Goal: Task Accomplishment & Management: Use online tool/utility

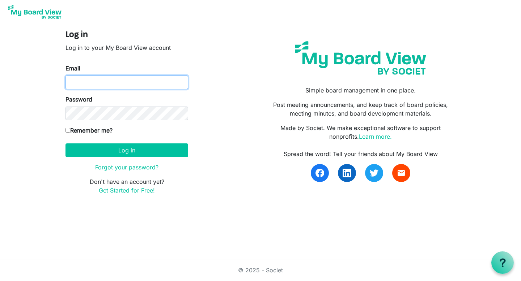
click at [99, 84] on input "Email" at bounding box center [126, 83] width 123 height 14
type input "emailbylynne@gmail.com"
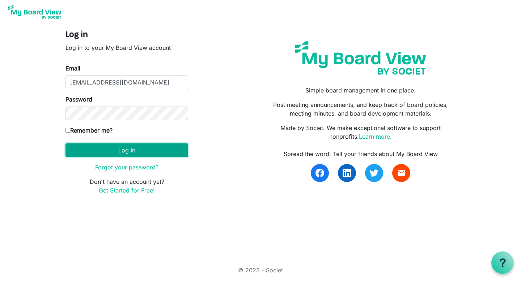
click at [132, 150] on button "Log in" at bounding box center [126, 151] width 123 height 14
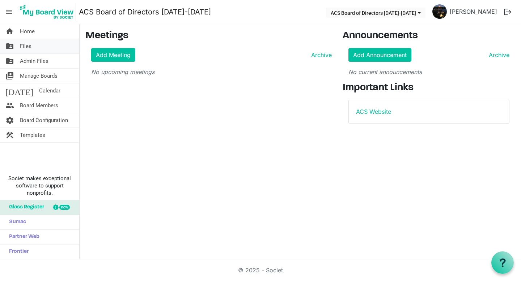
click at [28, 48] on span "Files" at bounding box center [26, 46] width 12 height 14
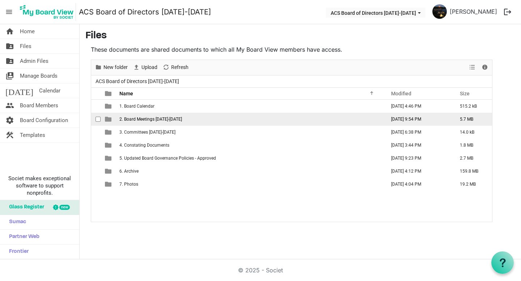
click at [141, 120] on span "2. Board Meetings [DATE]-[DATE]" at bounding box center [150, 119] width 63 height 5
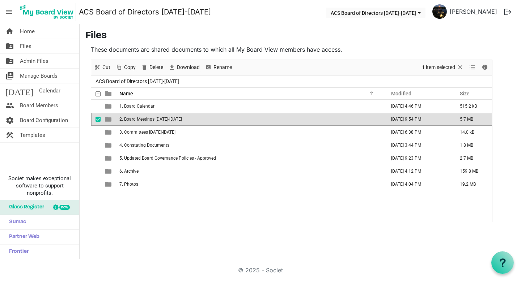
click at [141, 120] on span "2. Board Meetings 2024-2025" at bounding box center [150, 119] width 63 height 5
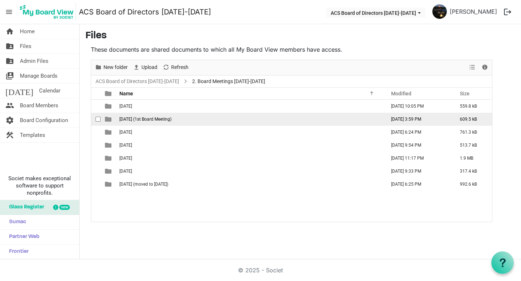
click at [140, 120] on span "June 27 2024 (1st Board Meeting)" at bounding box center [145, 119] width 52 height 5
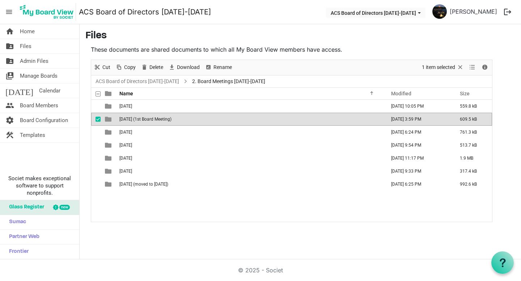
click at [140, 120] on span "June 27 2024 (1st Board Meeting)" at bounding box center [145, 119] width 52 height 5
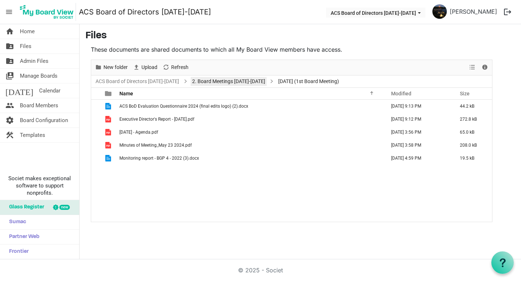
click at [216, 82] on link "2. Board Meetings 2024-2025" at bounding box center [229, 81] width 76 height 9
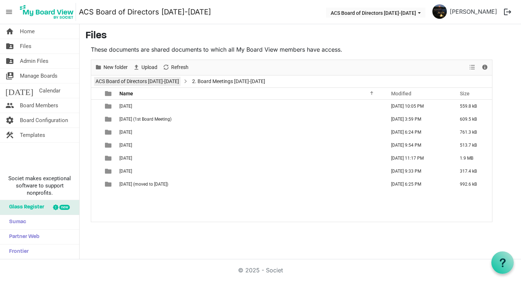
click at [161, 82] on link "ACS Board of Directors [DATE]-[DATE]" at bounding box center [137, 81] width 86 height 9
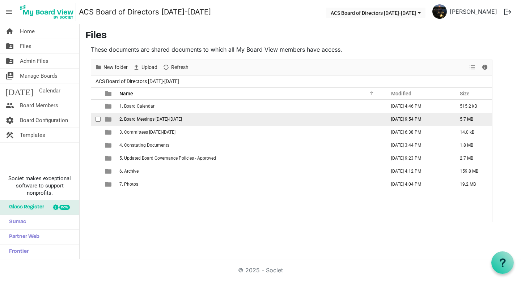
click at [147, 121] on span "2. Board Meetings [DATE]-[DATE]" at bounding box center [150, 119] width 63 height 5
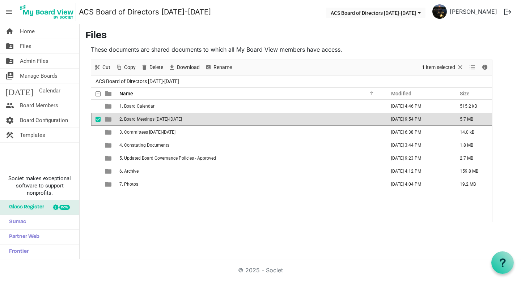
click at [147, 121] on span "2. Board Meetings [DATE]-[DATE]" at bounding box center [150, 119] width 63 height 5
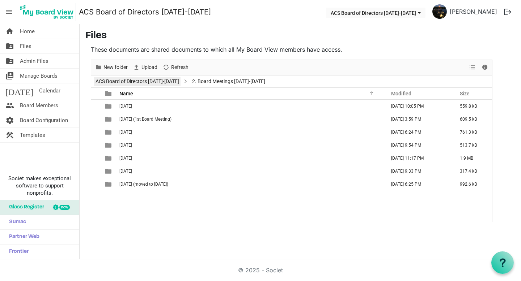
click at [146, 84] on link "ACS Board of Directors [DATE]-[DATE]" at bounding box center [137, 81] width 86 height 9
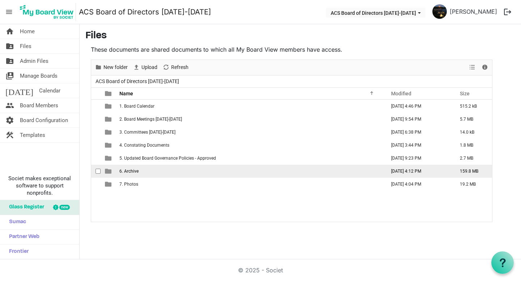
click at [132, 173] on span "6. Archive" at bounding box center [128, 171] width 19 height 5
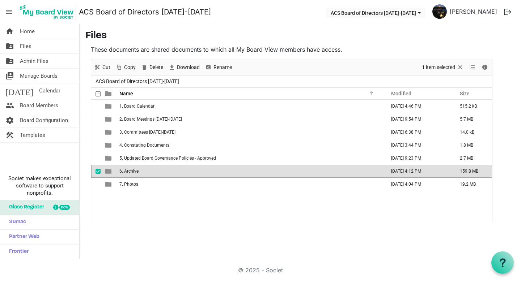
click at [132, 173] on span "6. Archive" at bounding box center [128, 171] width 19 height 5
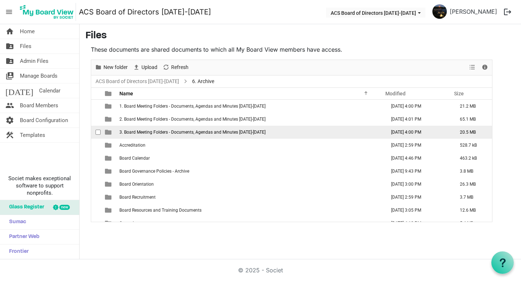
click at [145, 135] on td "3. Board Meeting Folders - Documents, Agendas and Minutes 2023-2024" at bounding box center [250, 132] width 266 height 13
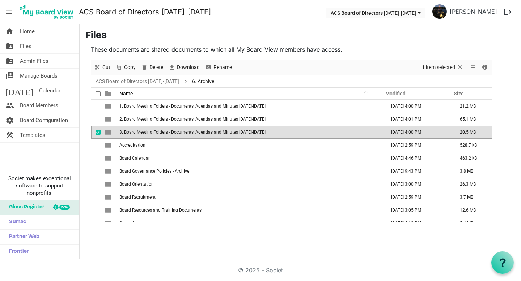
click at [145, 135] on td "3. Board Meeting Folders - Documents, Agendas and Minutes 2023-2024" at bounding box center [250, 132] width 266 height 13
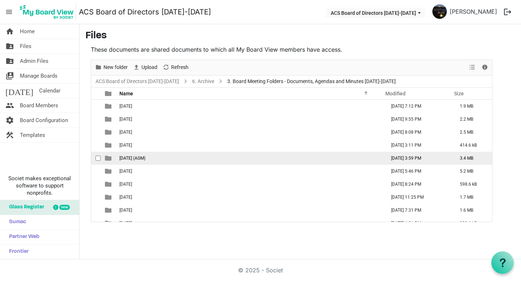
click at [143, 160] on span "June 27 2024 (AGM)" at bounding box center [132, 158] width 26 height 5
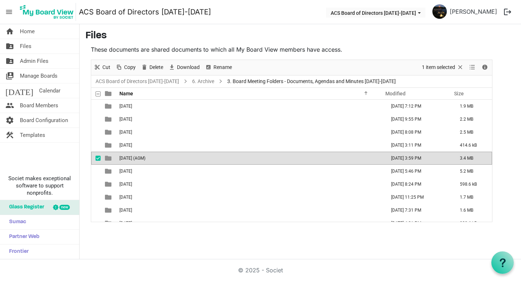
click at [143, 160] on span "June 27 2024 (AGM)" at bounding box center [132, 158] width 26 height 5
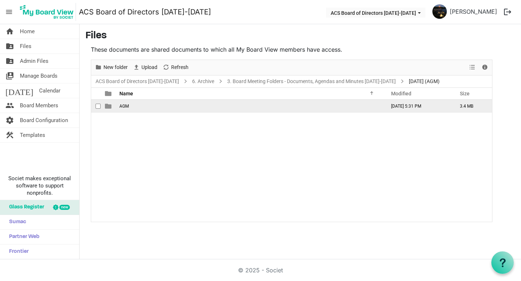
click at [122, 107] on span "AGM" at bounding box center [123, 106] width 9 height 5
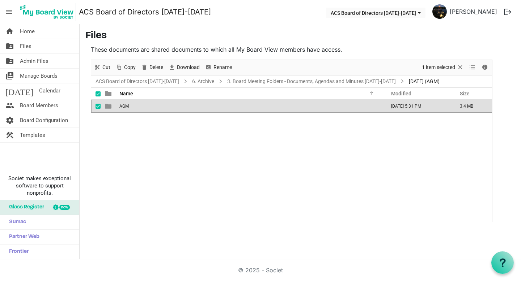
click at [122, 107] on span "AGM" at bounding box center [123, 106] width 9 height 5
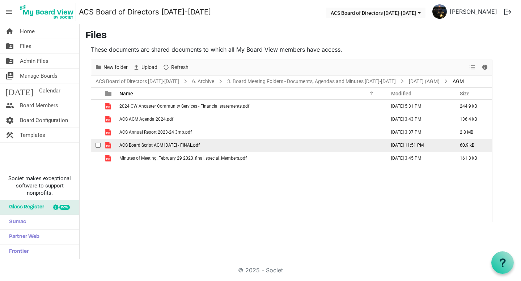
click at [153, 146] on span "ACS Board Script AGM June 27 2024 - FINAL.pdf" at bounding box center [159, 145] width 80 height 5
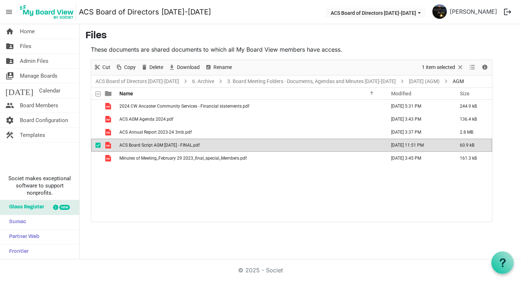
click at [153, 146] on span "ACS Board Script AGM June 27 2024 - FINAL.pdf" at bounding box center [159, 145] width 80 height 5
click at [37, 61] on span "Admin Files" at bounding box center [34, 61] width 29 height 14
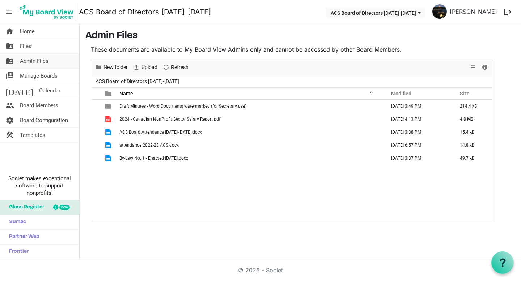
click at [38, 63] on span "Admin Files" at bounding box center [34, 61] width 29 height 14
click at [27, 46] on span "Files" at bounding box center [26, 46] width 12 height 14
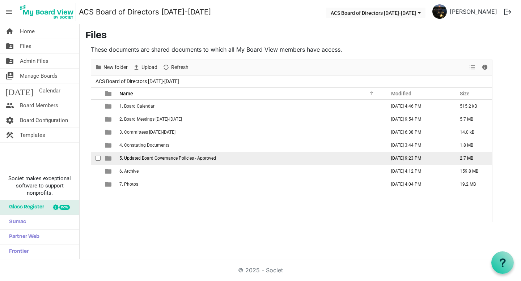
click at [140, 162] on td "5. Updated Board Governance Policies - Approved" at bounding box center [250, 158] width 266 height 13
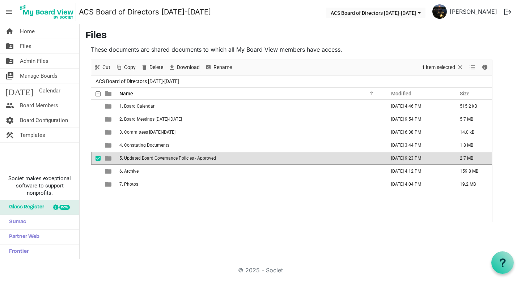
click at [140, 162] on td "5. Updated Board Governance Policies - Approved" at bounding box center [250, 158] width 266 height 13
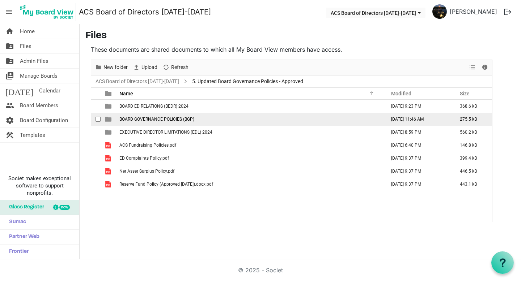
click at [146, 119] on span "BOARD GOVERNANCE POLICIES (BGP)" at bounding box center [156, 119] width 75 height 5
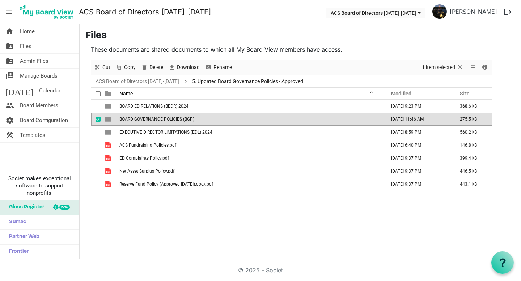
click at [146, 119] on span "BOARD GOVERNANCE POLICIES (BGP)" at bounding box center [156, 119] width 75 height 5
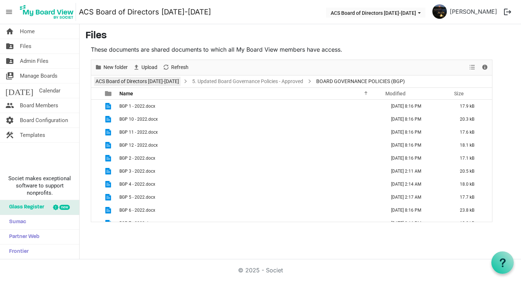
click at [146, 83] on link "ACS Board of Directors 2024-2025" at bounding box center [137, 81] width 86 height 9
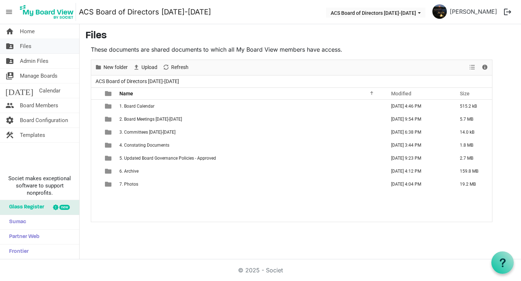
click at [25, 47] on span "Files" at bounding box center [26, 46] width 12 height 14
click at [27, 63] on span "Admin Files" at bounding box center [34, 61] width 29 height 14
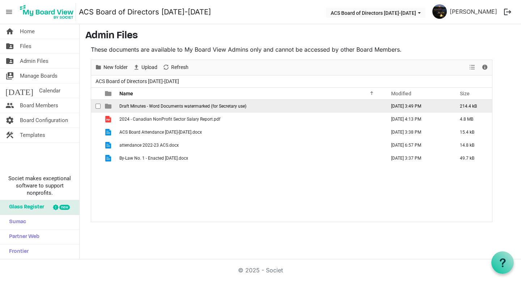
click at [196, 108] on span "Draft Minutes - Word Documents watermarked (for Secretary use)" at bounding box center [182, 106] width 127 height 5
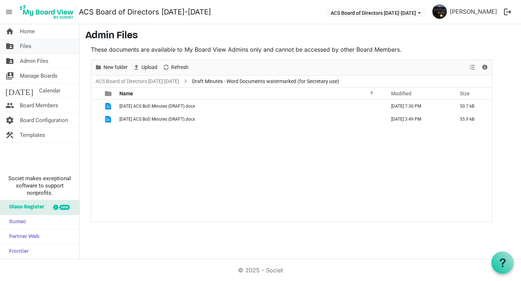
click at [29, 44] on span "Files" at bounding box center [26, 46] width 12 height 14
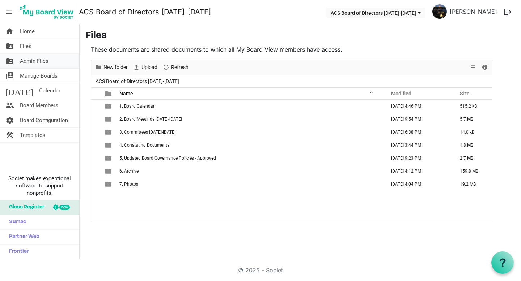
click at [50, 61] on link "folder_shared Admin Files" at bounding box center [39, 61] width 79 height 14
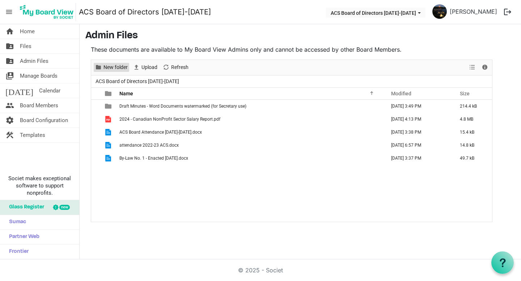
click at [111, 68] on span "New folder" at bounding box center [116, 67] width 26 height 9
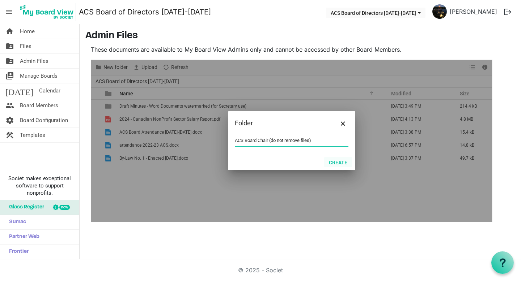
type input "ACS Board Chair (do not remove files)"
click at [340, 165] on button "Create" at bounding box center [338, 162] width 28 height 10
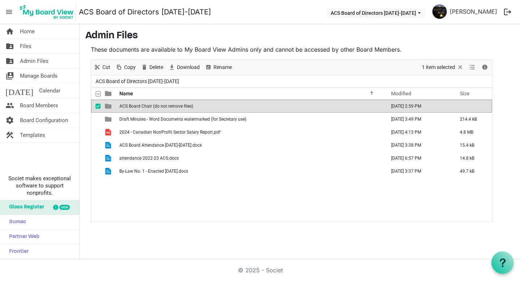
click at [98, 108] on span "checkbox" at bounding box center [98, 106] width 5 height 5
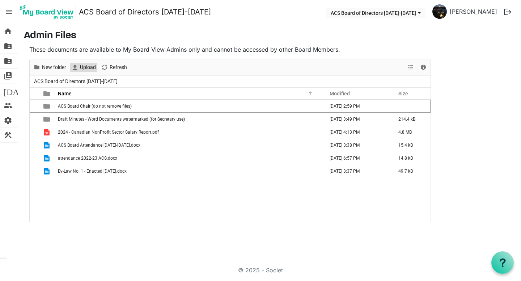
click at [87, 68] on span "Upload" at bounding box center [87, 67] width 17 height 9
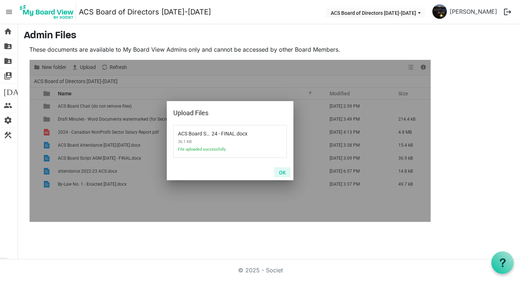
click at [285, 173] on button "OK" at bounding box center [282, 172] width 16 height 10
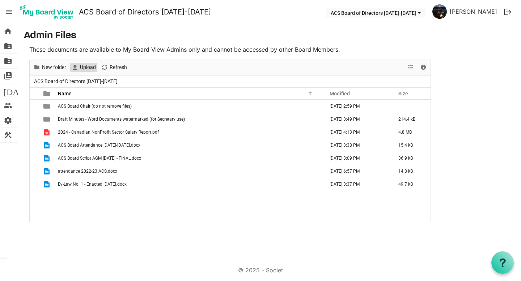
click at [86, 69] on span "Upload" at bounding box center [87, 67] width 17 height 9
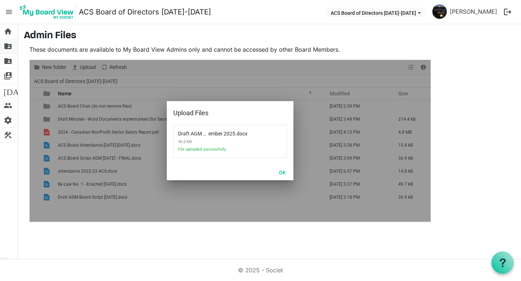
click at [8, 47] on span "folder_shared" at bounding box center [8, 46] width 9 height 14
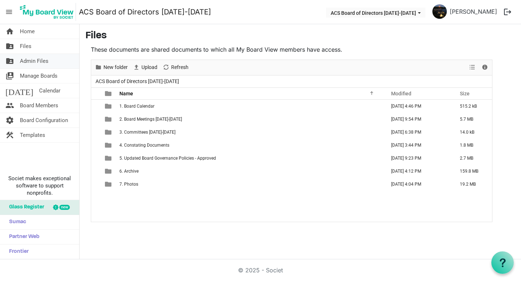
click at [46, 61] on span "Admin Files" at bounding box center [34, 61] width 29 height 14
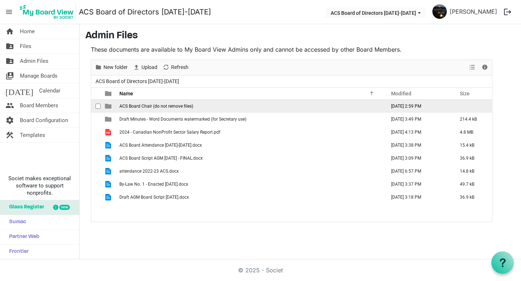
click at [130, 109] on td "ACS Board Chair (do not remove files)" at bounding box center [250, 106] width 266 height 13
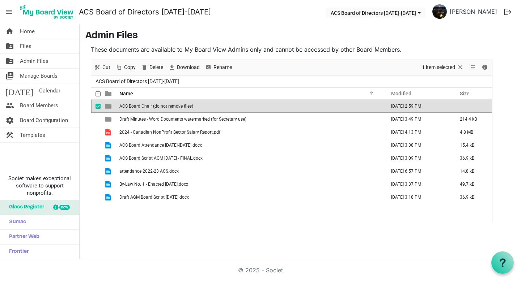
click at [130, 109] on td "ACS Board Chair (do not remove files)" at bounding box center [250, 106] width 266 height 13
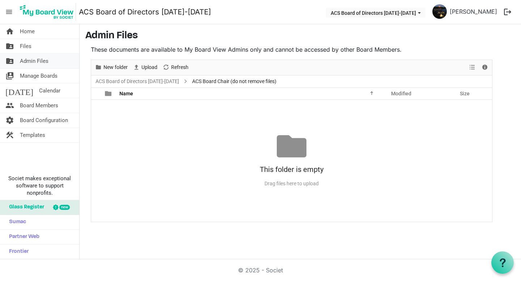
click at [49, 64] on link "folder_shared Admin Files" at bounding box center [39, 61] width 79 height 14
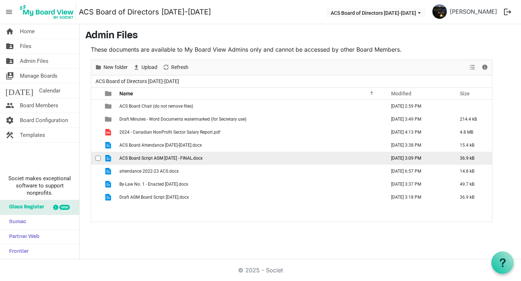
click at [133, 159] on span "ACS Board Script AGM [DATE] - FINAL.docx" at bounding box center [160, 158] width 83 height 5
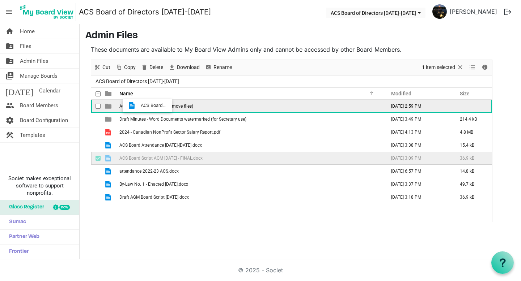
drag, startPoint x: 140, startPoint y: 160, endPoint x: 139, endPoint y: 106, distance: 54.3
click at [139, 106] on tbody "ACS Board Chair (do not remove files) [DATE] 2:59 PM Draft Minutes - Word Docum…" at bounding box center [291, 152] width 401 height 104
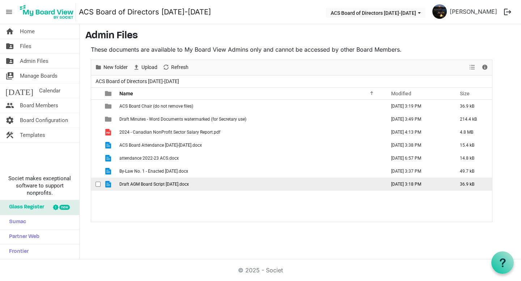
click at [98, 185] on span "checkbox" at bounding box center [98, 184] width 5 height 5
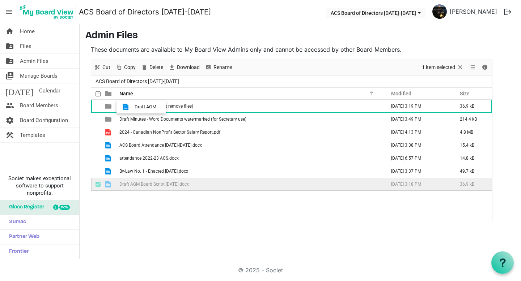
drag, startPoint x: 135, startPoint y: 185, endPoint x: 132, endPoint y: 107, distance: 78.2
click at [132, 107] on tbody "ACS Board Chair (do not remove files) [DATE] 3:19 PM 36.9 kB Draft Minutes - Wo…" at bounding box center [291, 145] width 401 height 91
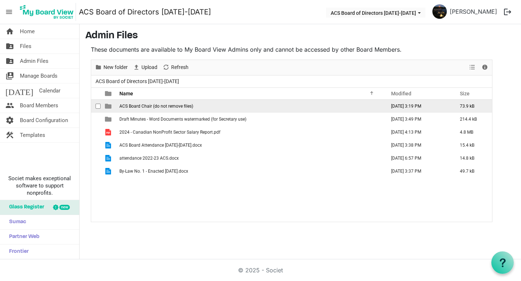
click at [138, 106] on span "ACS Board Chair (do not remove files)" at bounding box center [156, 106] width 74 height 5
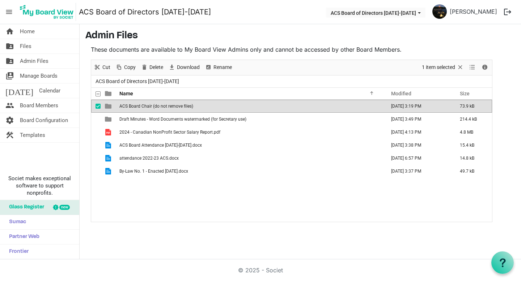
click at [138, 106] on span "ACS Board Chair (do not remove files)" at bounding box center [156, 106] width 74 height 5
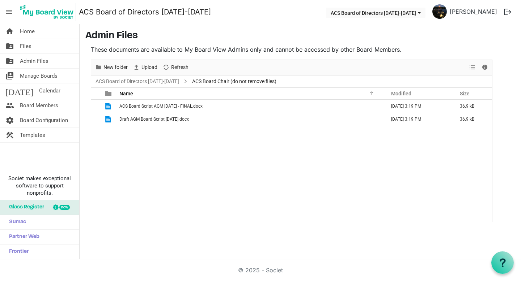
click at [195, 82] on span "ACS Board Chair (do not remove files)" at bounding box center [234, 81] width 87 height 9
click at [160, 81] on link "ACS Board of Directors [DATE]-[DATE]" at bounding box center [137, 81] width 86 height 9
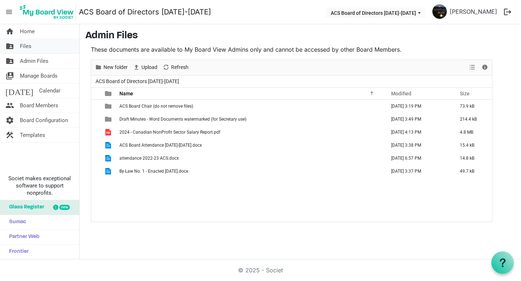
click at [28, 45] on span "Files" at bounding box center [26, 46] width 12 height 14
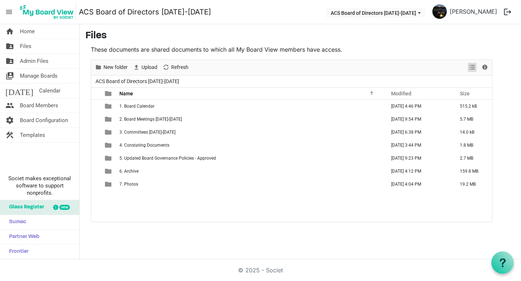
click at [472, 68] on span "View dropdownbutton" at bounding box center [472, 67] width 9 height 9
click at [485, 67] on span "Details" at bounding box center [484, 67] width 9 height 9
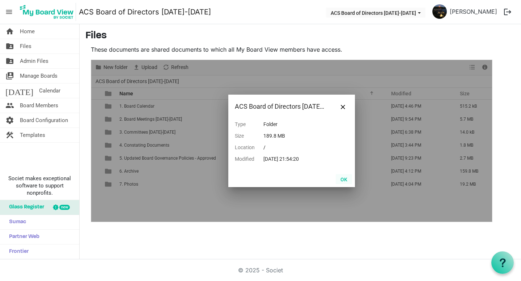
click at [347, 181] on button "OK" at bounding box center [344, 179] width 16 height 10
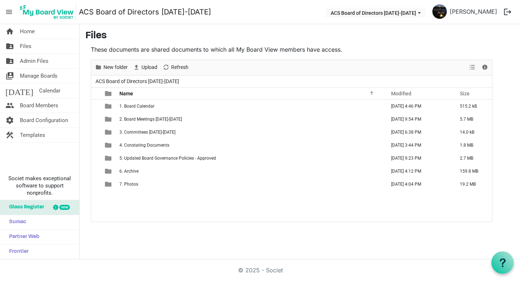
click at [9, 10] on span "menu" at bounding box center [9, 12] width 14 height 14
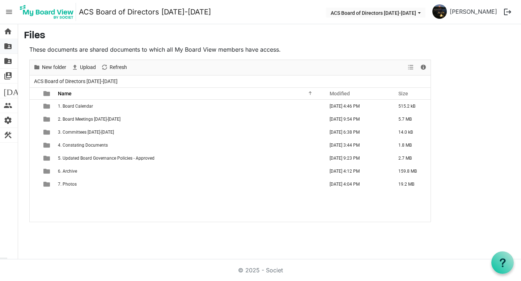
click at [7, 44] on span "folder_shared" at bounding box center [8, 46] width 9 height 14
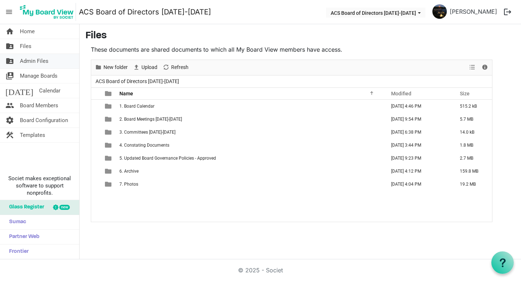
click at [26, 63] on span "Admin Files" at bounding box center [34, 61] width 29 height 14
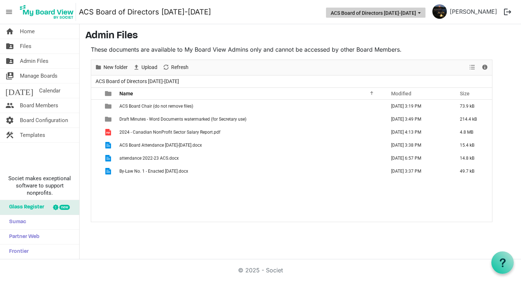
click at [423, 12] on span "ACS Board of Directors 2024-2025 dropdownbutton" at bounding box center [419, 13] width 7 height 3
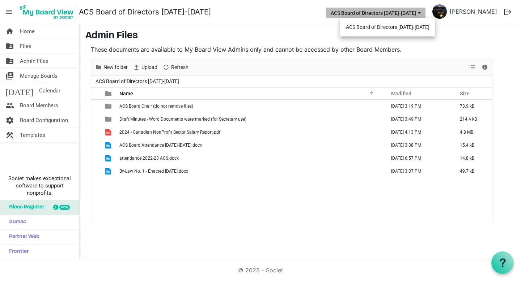
click at [423, 12] on span "ACS Board of Directors 2024-2025 dropdownbutton" at bounding box center [419, 13] width 7 height 3
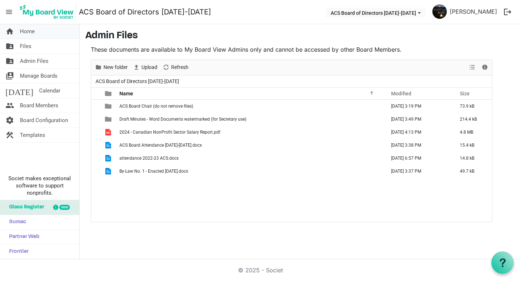
click at [22, 29] on span "Home" at bounding box center [27, 31] width 15 height 14
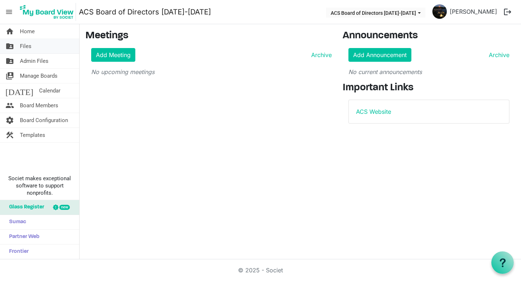
click at [26, 48] on span "Files" at bounding box center [26, 46] width 12 height 14
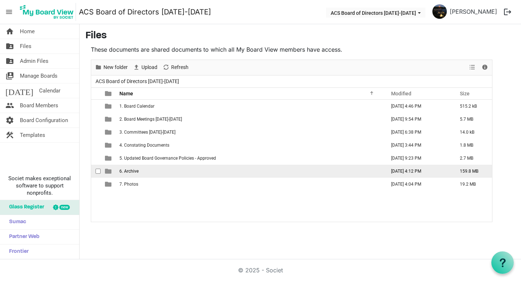
click at [131, 172] on span "6. Archive" at bounding box center [128, 171] width 19 height 5
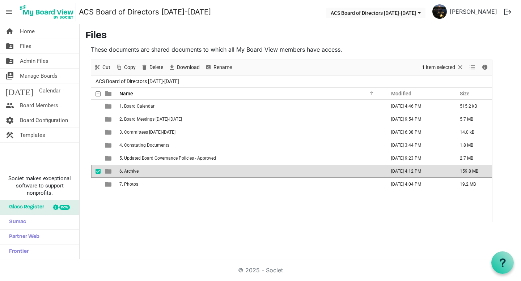
click at [131, 172] on span "6. Archive" at bounding box center [128, 171] width 19 height 5
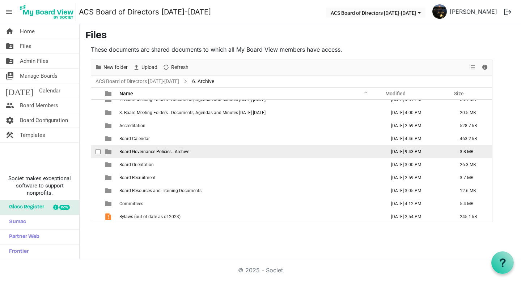
scroll to position [21, 0]
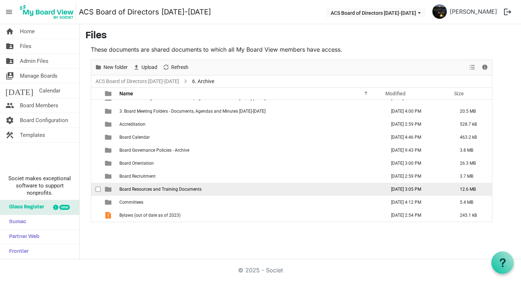
click at [132, 192] on span "Board Resources and Training Documents" at bounding box center [160, 189] width 82 height 5
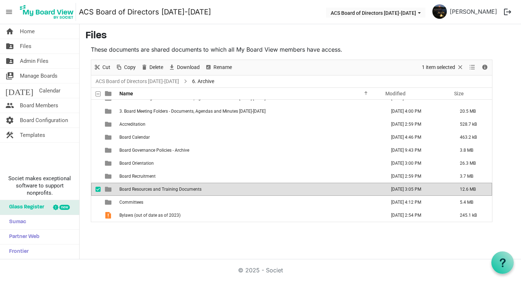
click at [132, 192] on span "Board Resources and Training Documents" at bounding box center [160, 189] width 82 height 5
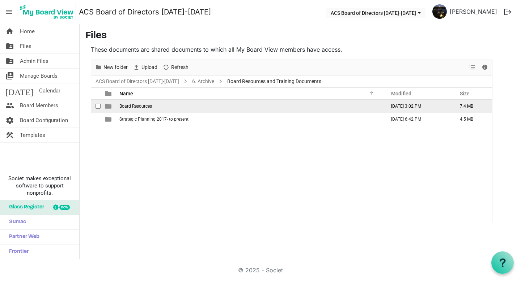
click at [136, 107] on span "Board Resources" at bounding box center [135, 106] width 33 height 5
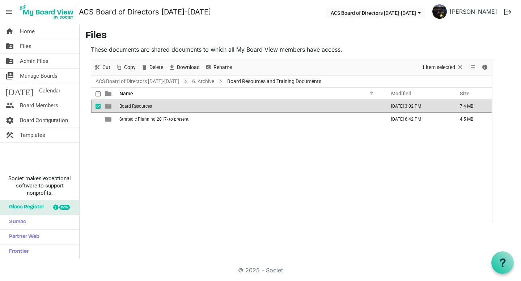
click at [136, 107] on span "Board Resources" at bounding box center [135, 106] width 33 height 5
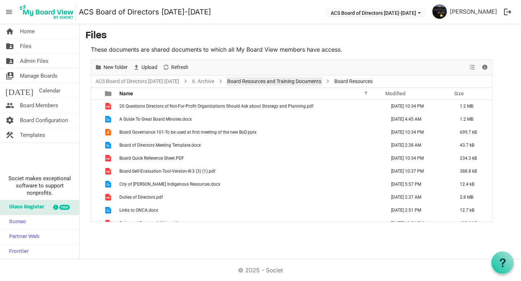
click at [263, 81] on link "Board Resources and Training Documents" at bounding box center [274, 81] width 97 height 9
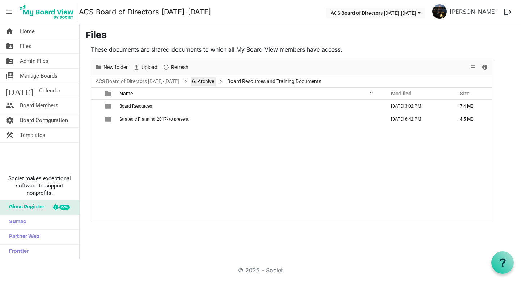
click at [201, 84] on link "6. Archive" at bounding box center [203, 81] width 25 height 9
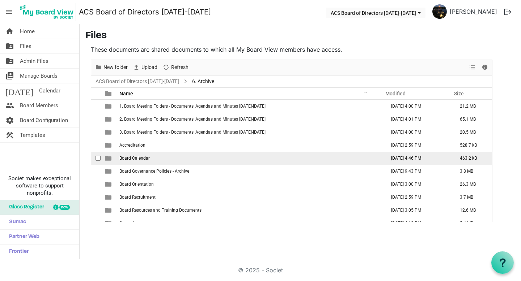
click at [140, 157] on span "Board Calendar" at bounding box center [134, 158] width 30 height 5
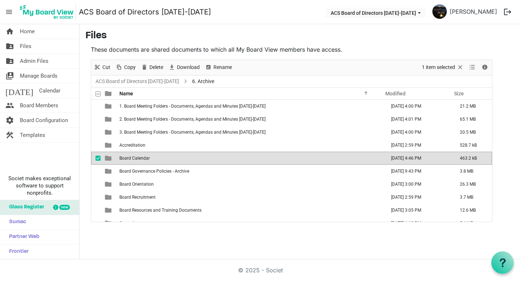
click at [140, 157] on span "Board Calendar" at bounding box center [134, 158] width 30 height 5
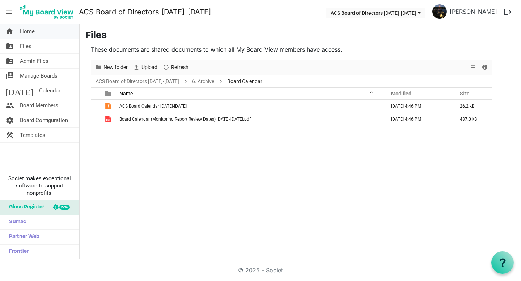
click at [27, 32] on span "Home" at bounding box center [27, 31] width 15 height 14
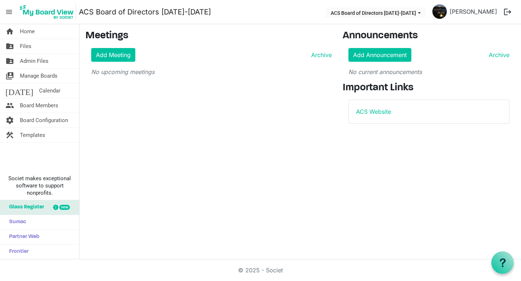
click at [10, 12] on span "menu" at bounding box center [9, 12] width 14 height 14
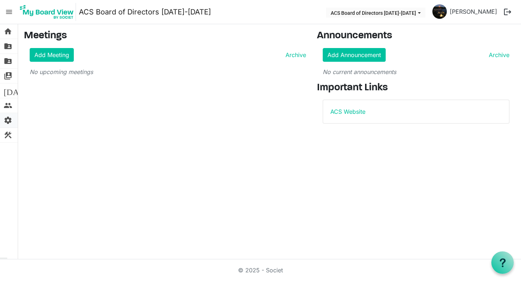
click at [7, 121] on span "settings" at bounding box center [8, 120] width 9 height 14
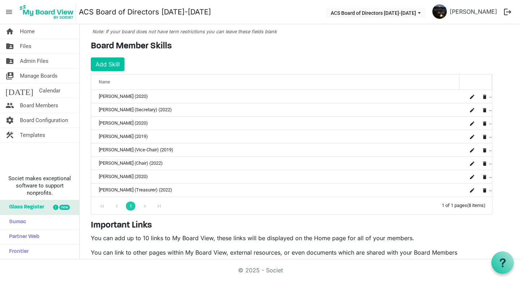
scroll to position [91, 0]
click at [38, 106] on span "Board Members" at bounding box center [39, 105] width 38 height 14
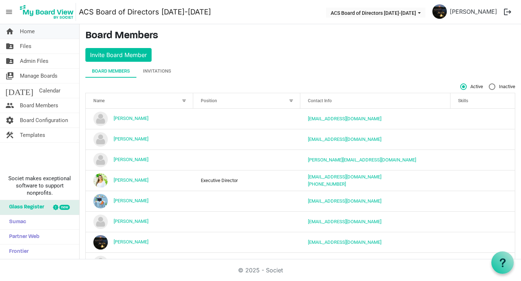
click at [15, 32] on link "home Home" at bounding box center [39, 31] width 79 height 14
